Goal: Contribute content: Contribute content

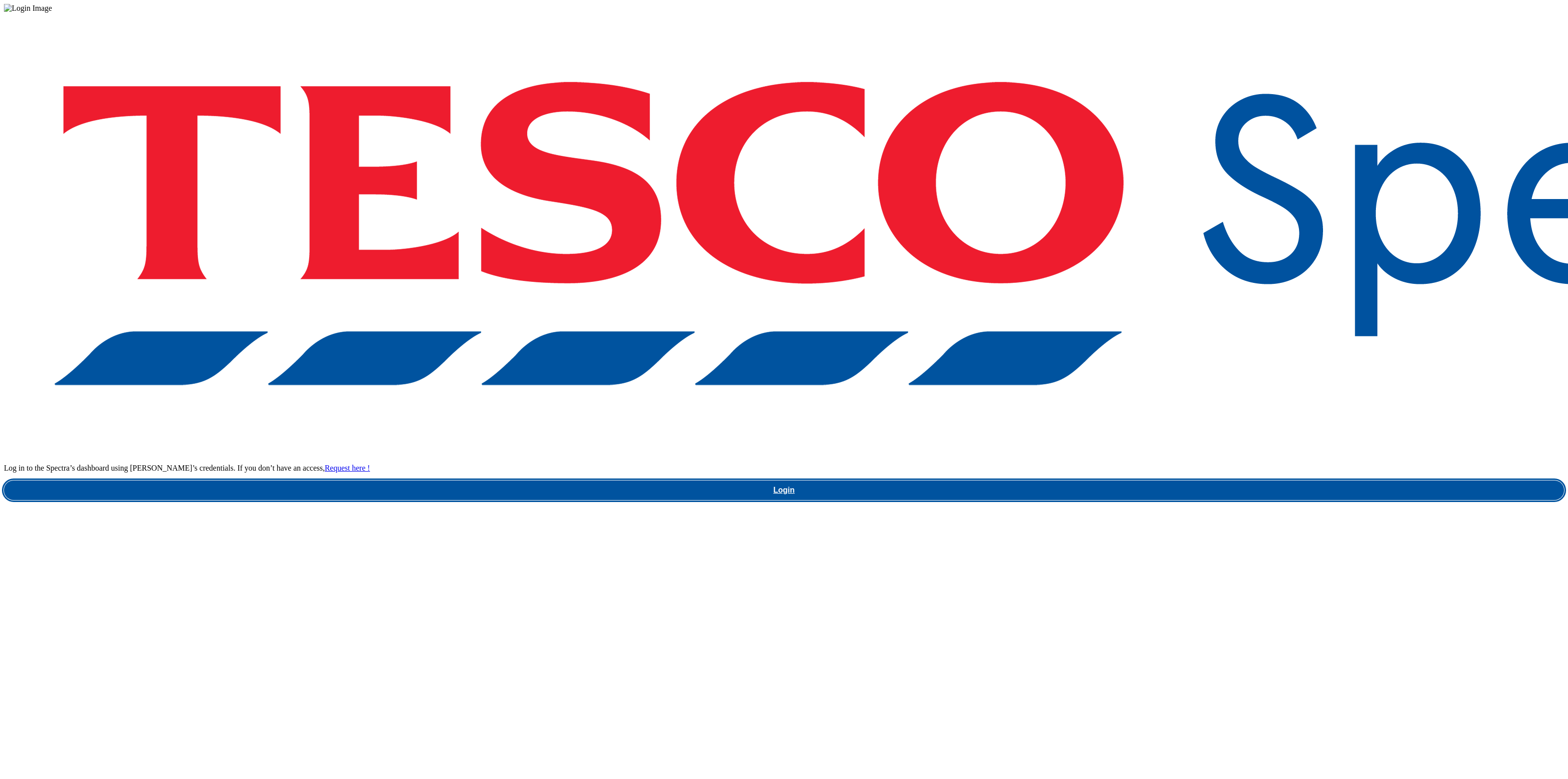
click at [1184, 481] on link "Login" at bounding box center [783, 490] width 1560 height 19
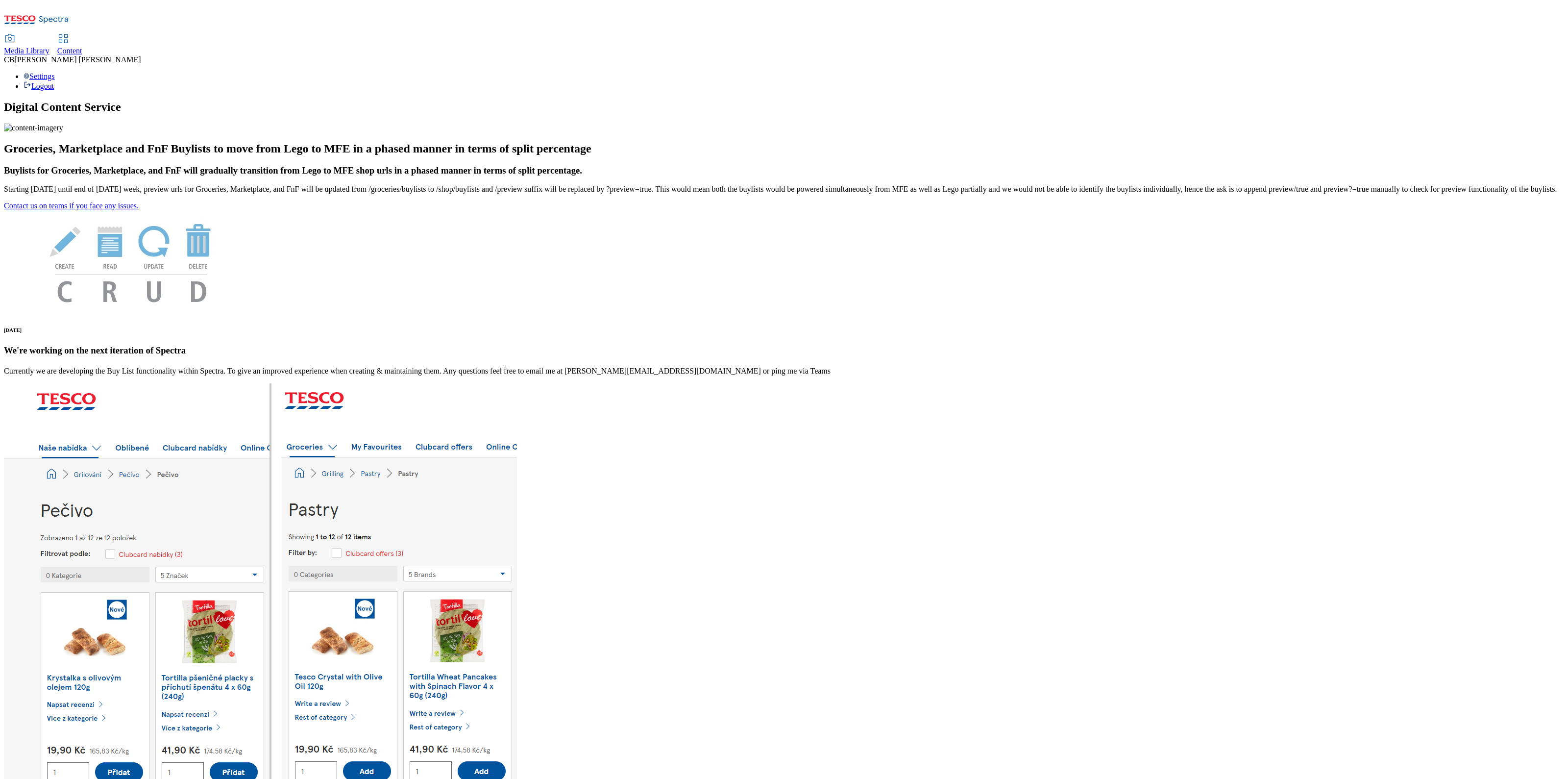
click at [49, 46] on span "Media Library" at bounding box center [26, 51] width 46 height 9
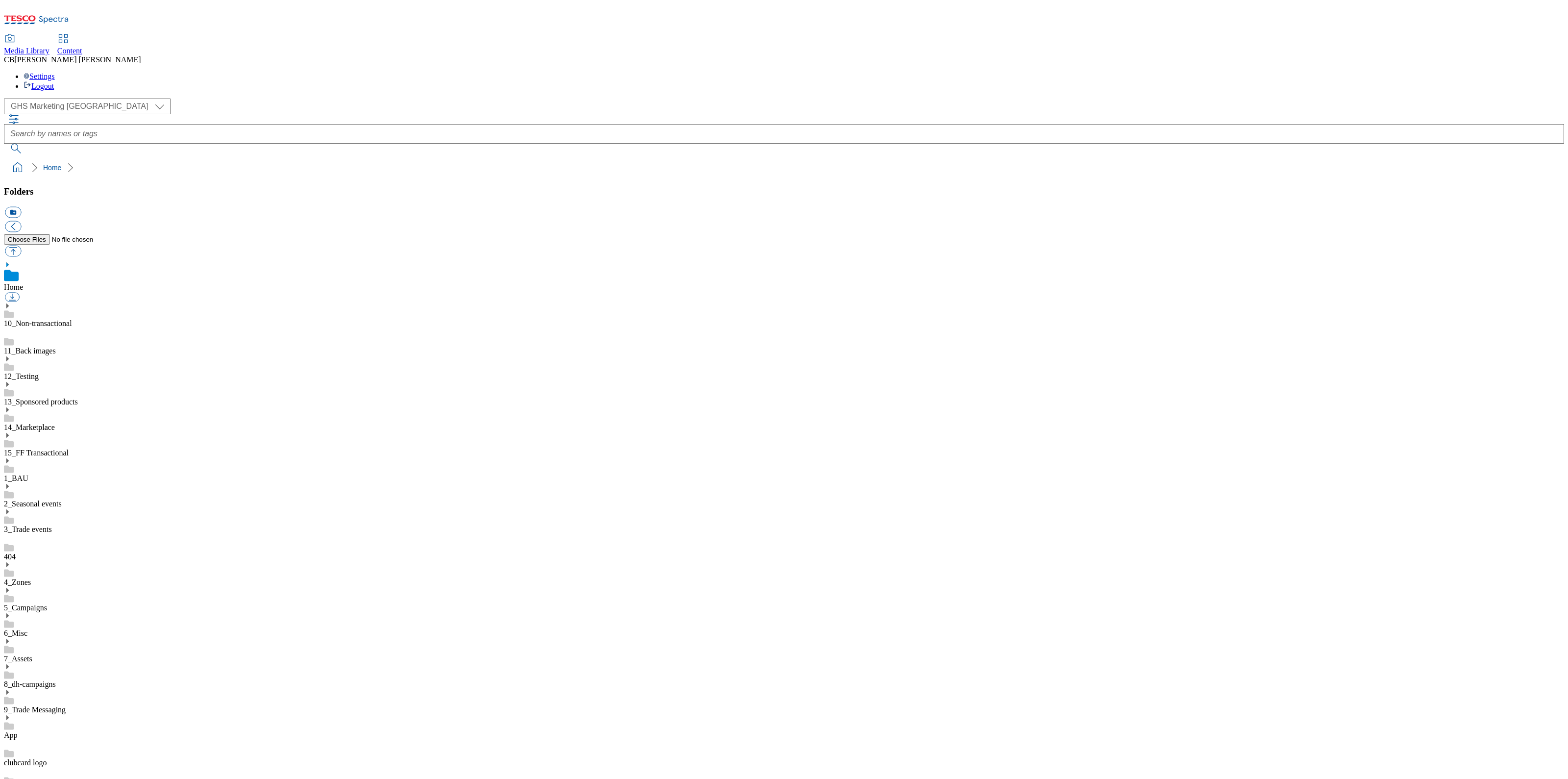
click at [11, 663] on icon at bounding box center [7, 666] width 7 height 7
click at [21, 245] on button "button" at bounding box center [13, 251] width 16 height 12
type input "C:\fakepath\1757570912055-Pack 2.png"
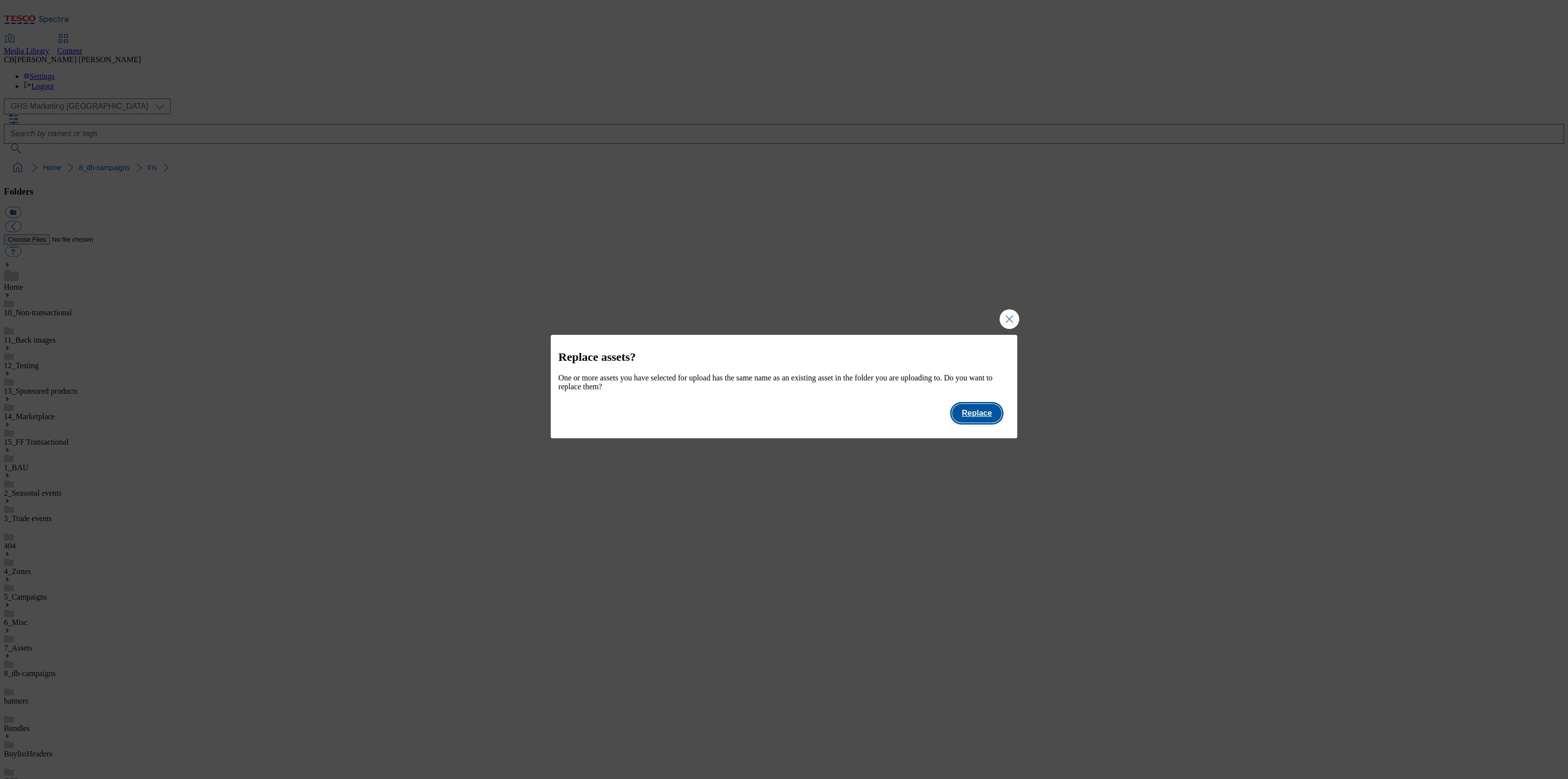
click at [971, 421] on button "Replace" at bounding box center [976, 413] width 49 height 19
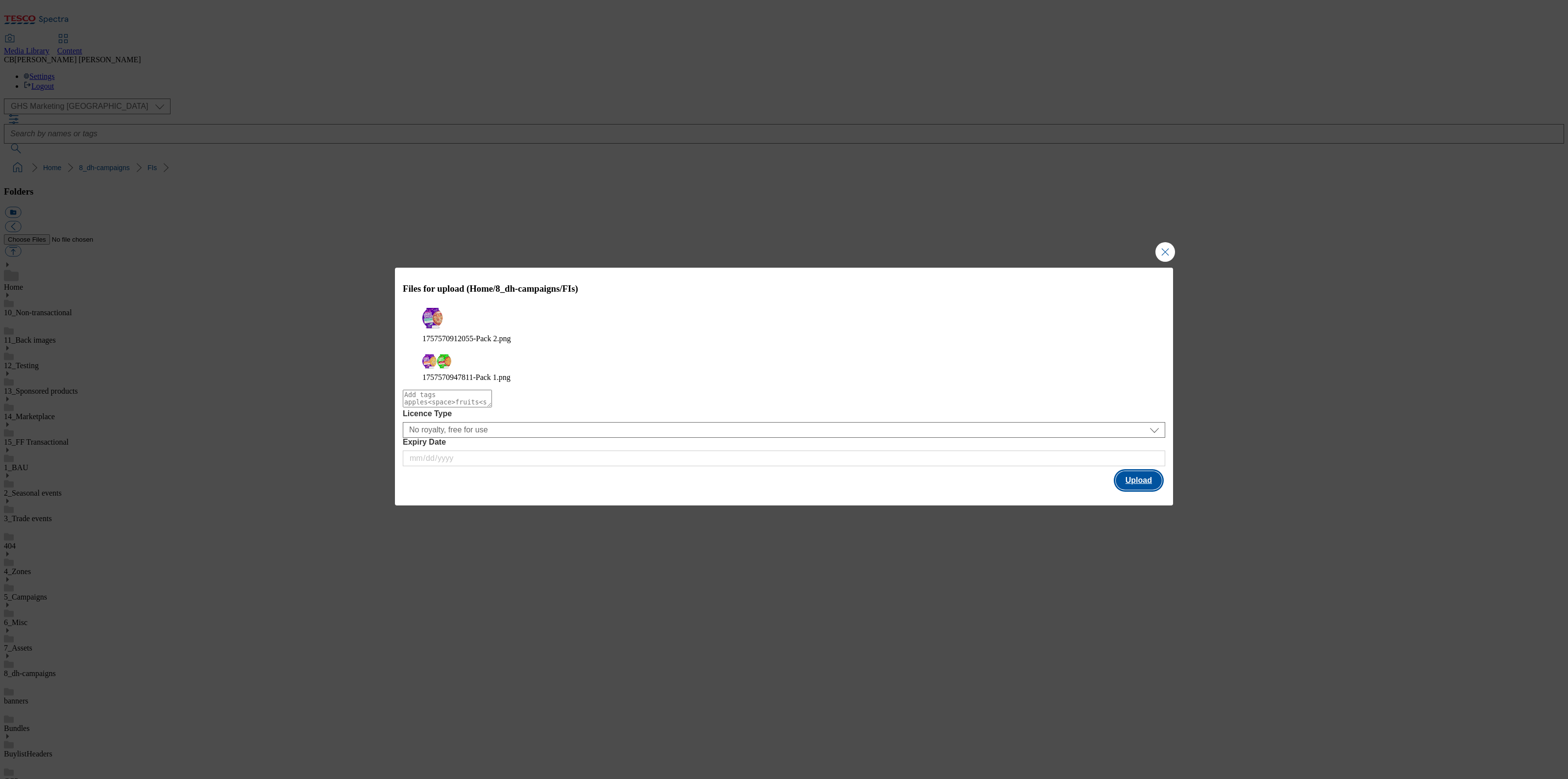
click at [1129, 471] on button "Upload" at bounding box center [1139, 481] width 46 height 19
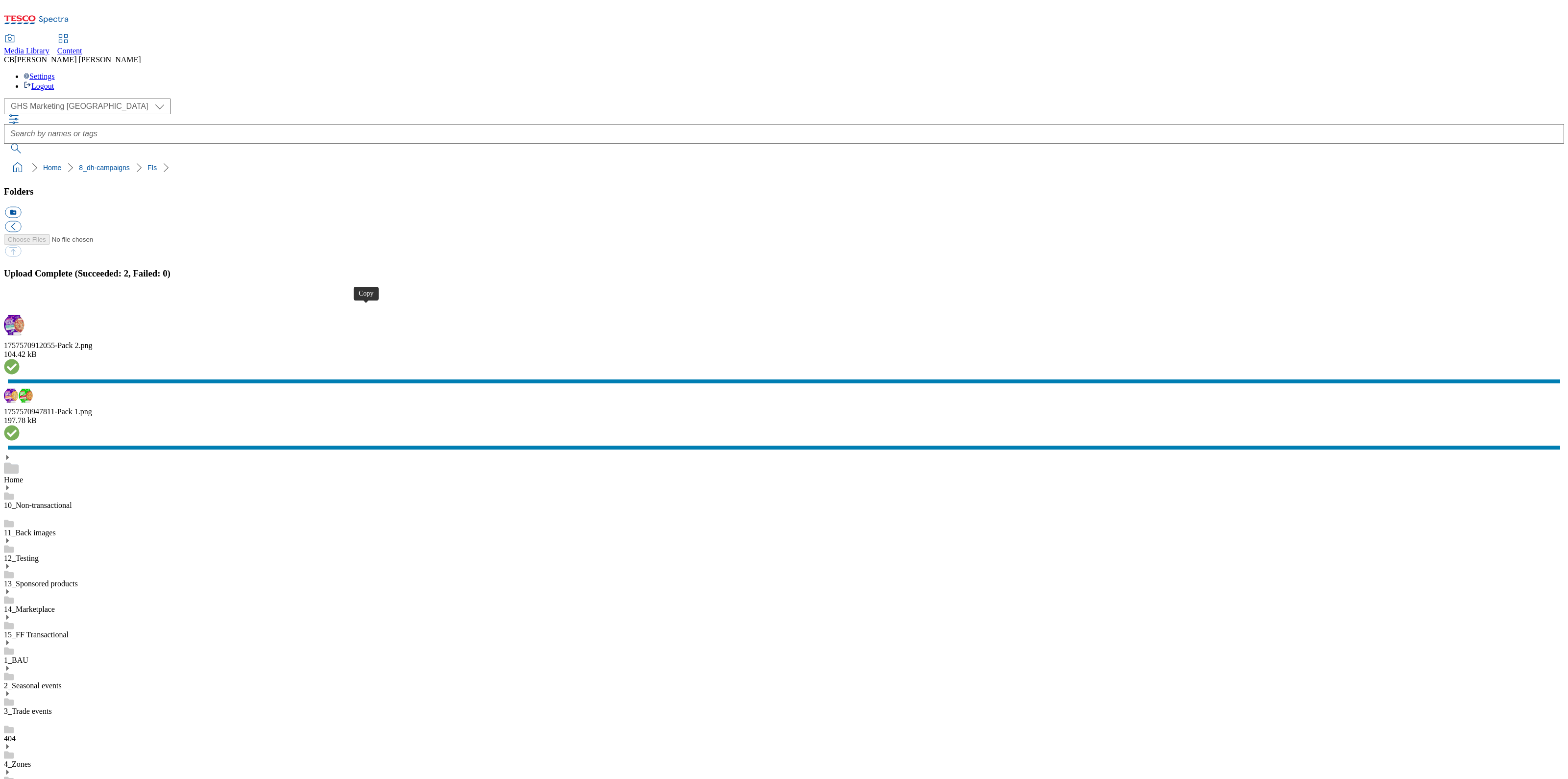
click at [19, 309] on button "button" at bounding box center [12, 304] width 15 height 9
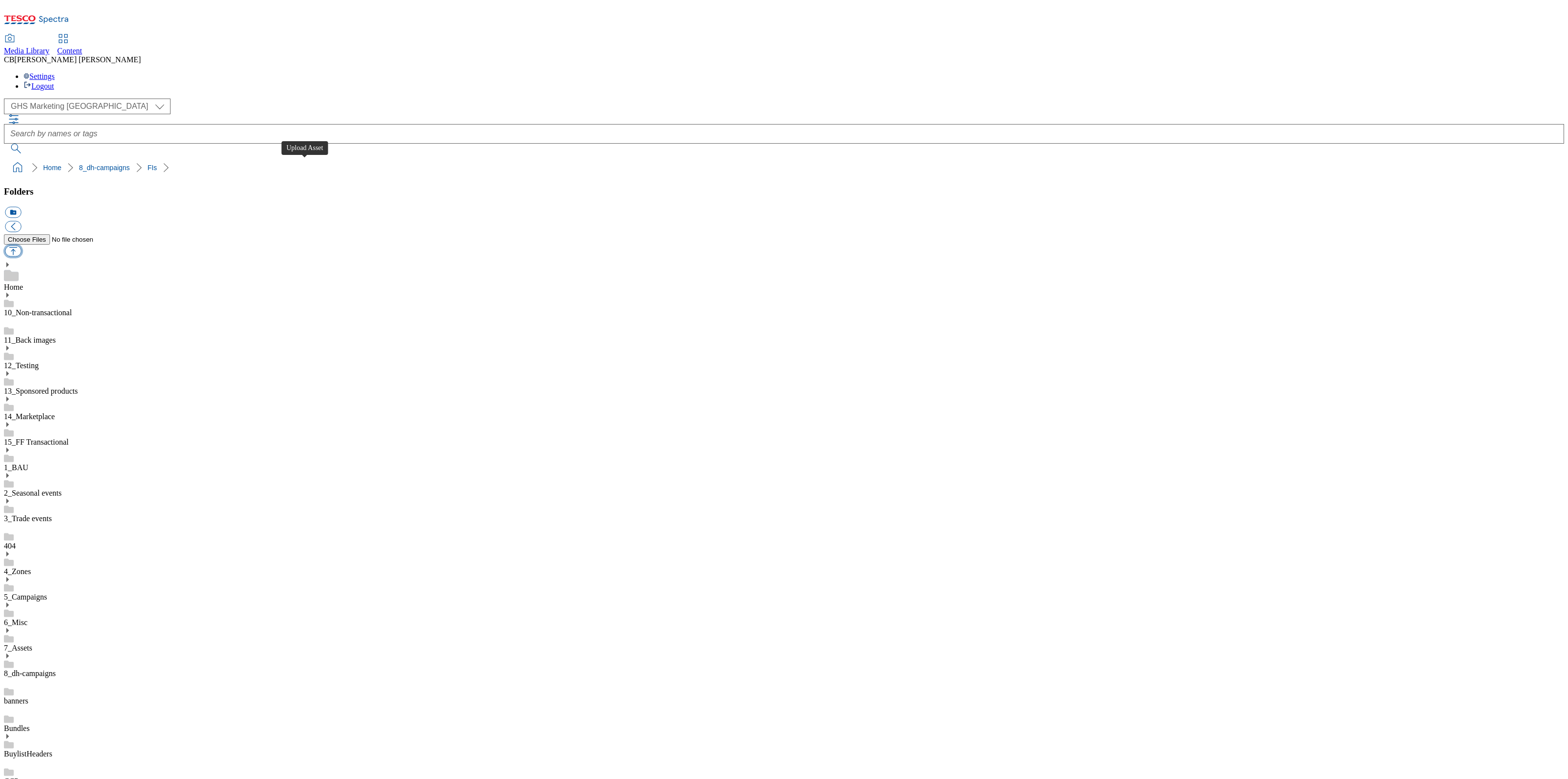
click at [21, 245] on button "button" at bounding box center [13, 251] width 16 height 12
type input "C:\fakepath\1757579091196-logo.png"
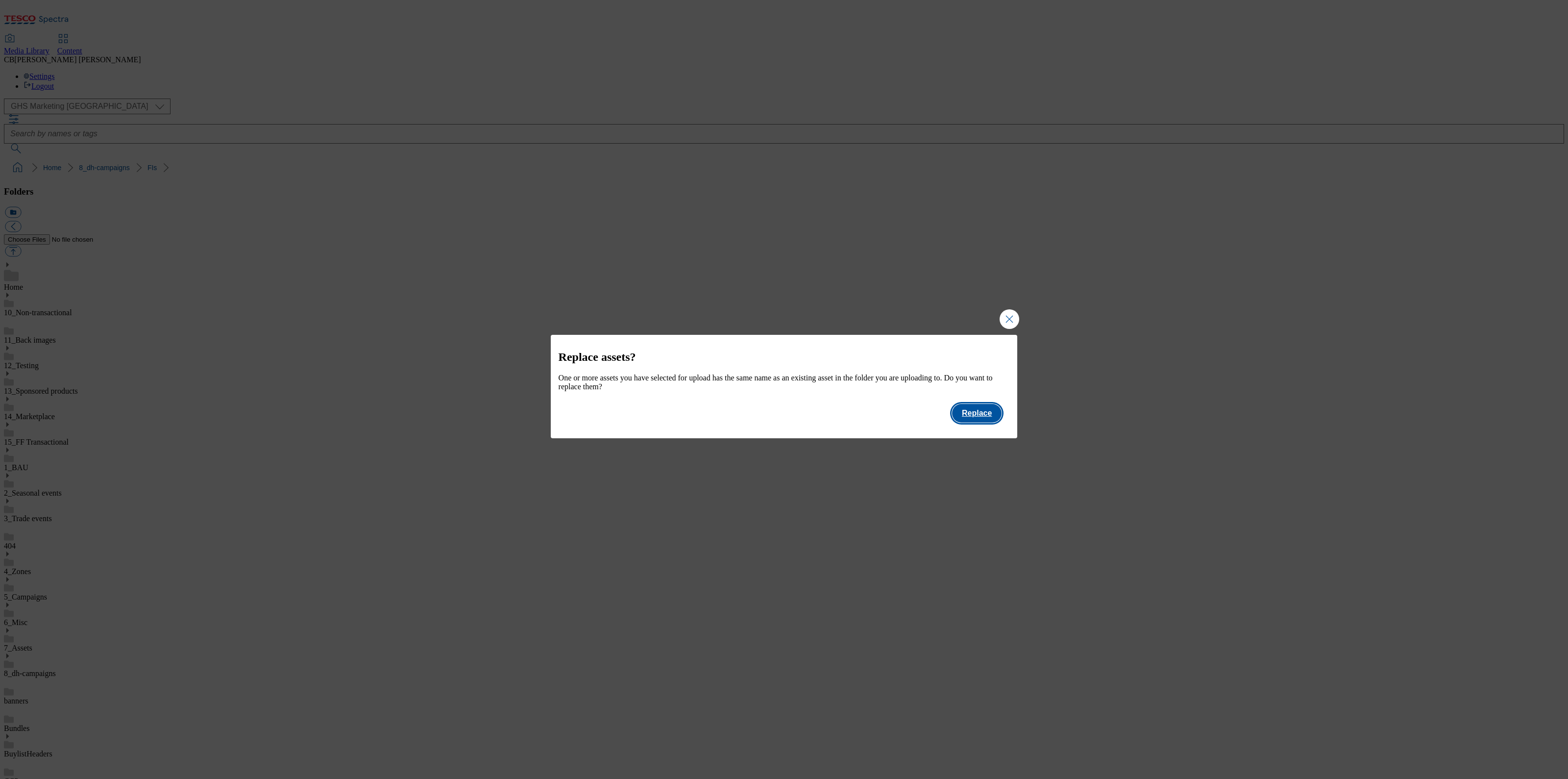
click at [981, 423] on button "Replace" at bounding box center [976, 413] width 49 height 19
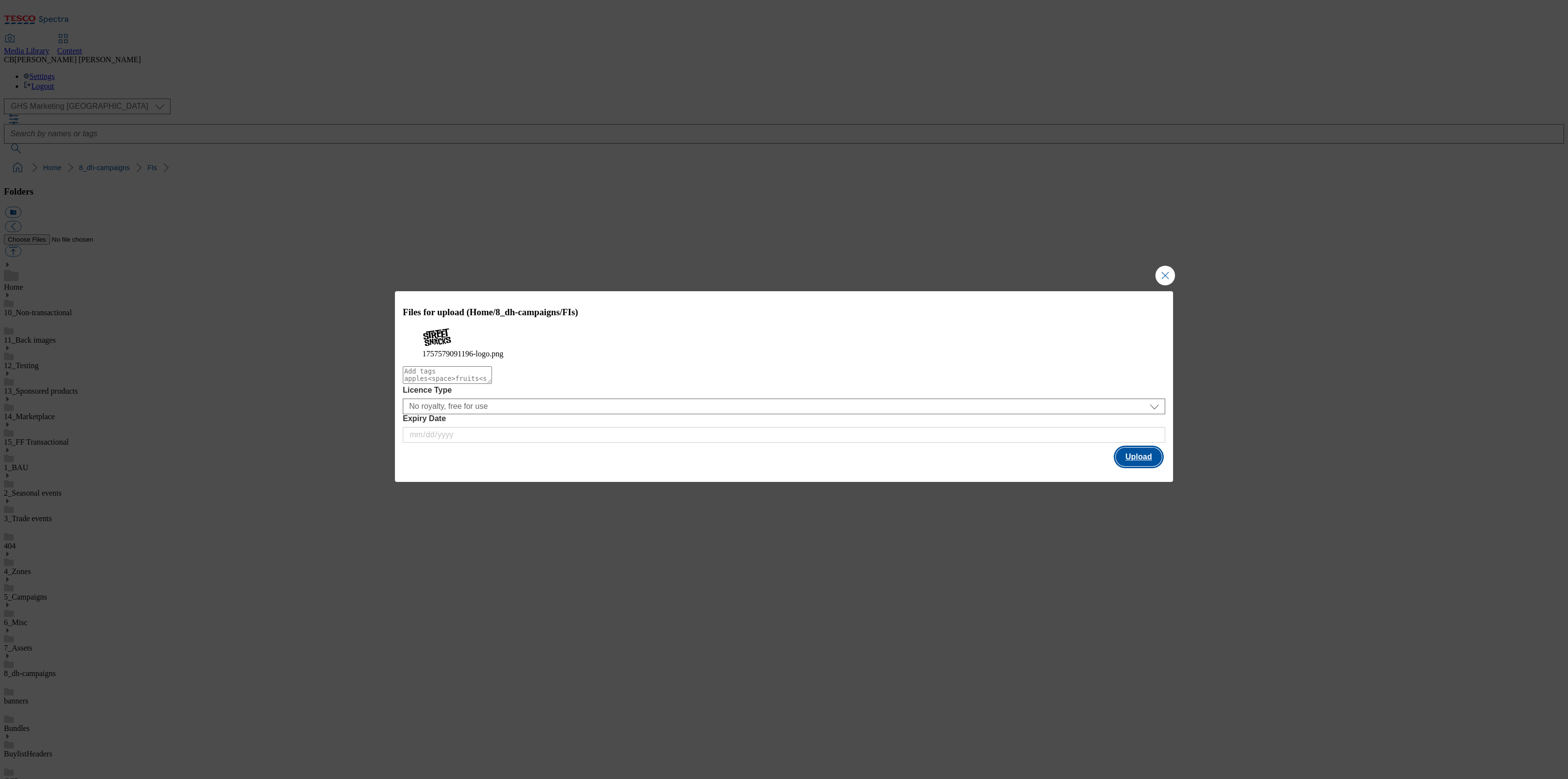
click at [1144, 465] on button "Upload" at bounding box center [1139, 457] width 46 height 19
